Goal: Find specific page/section: Find specific page/section

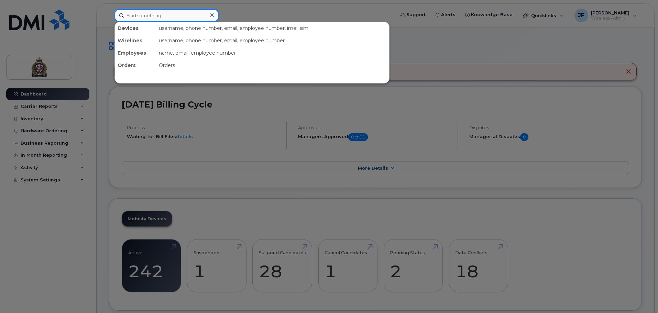
click at [140, 14] on input at bounding box center [167, 15] width 104 height 12
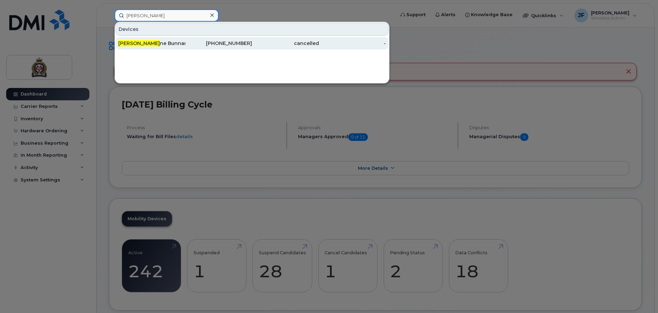
type input "joan"
click at [185, 40] on div "Joan ne Bunnaman" at bounding box center [218, 43] width 67 height 12
